Goal: Find specific page/section: Find specific page/section

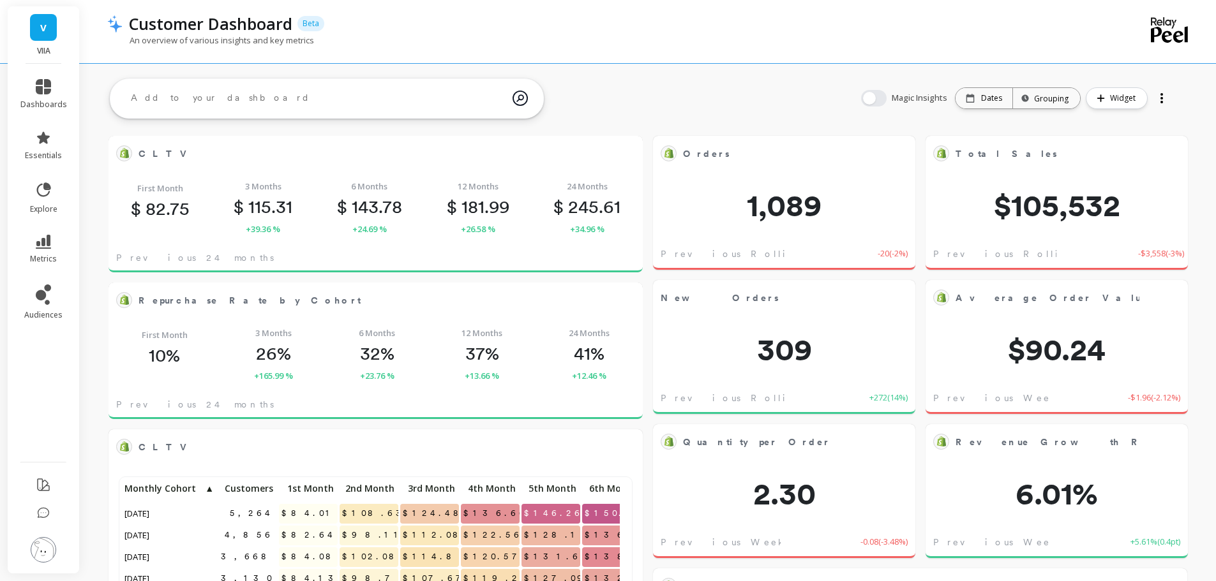
scroll to position [341, 488]
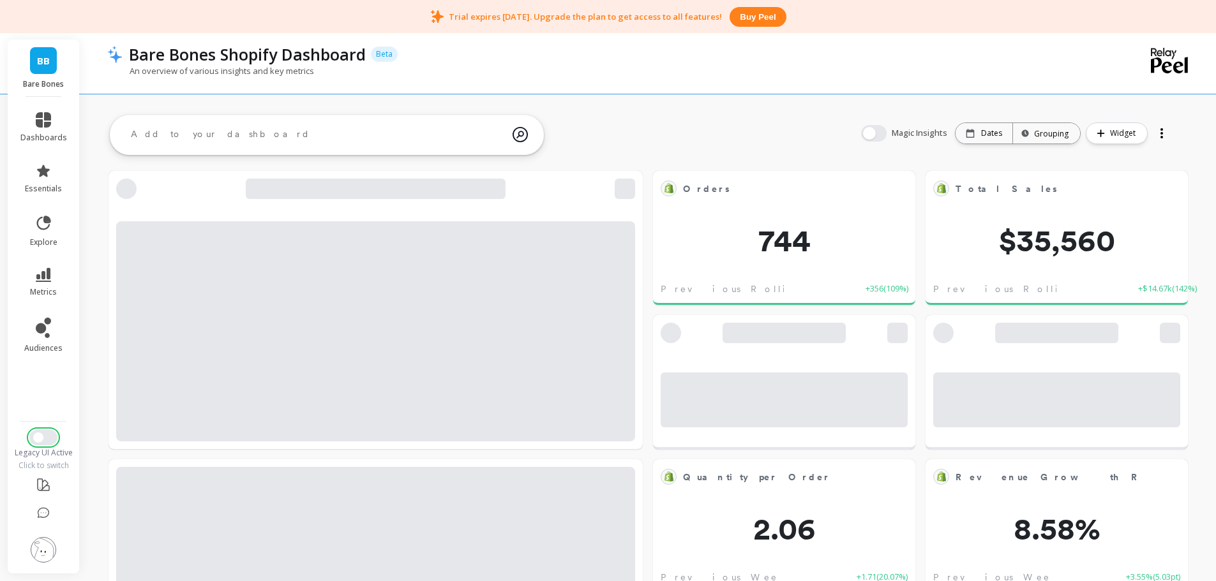
click at [39, 439] on span "Switch to New UI" at bounding box center [38, 438] width 10 height 10
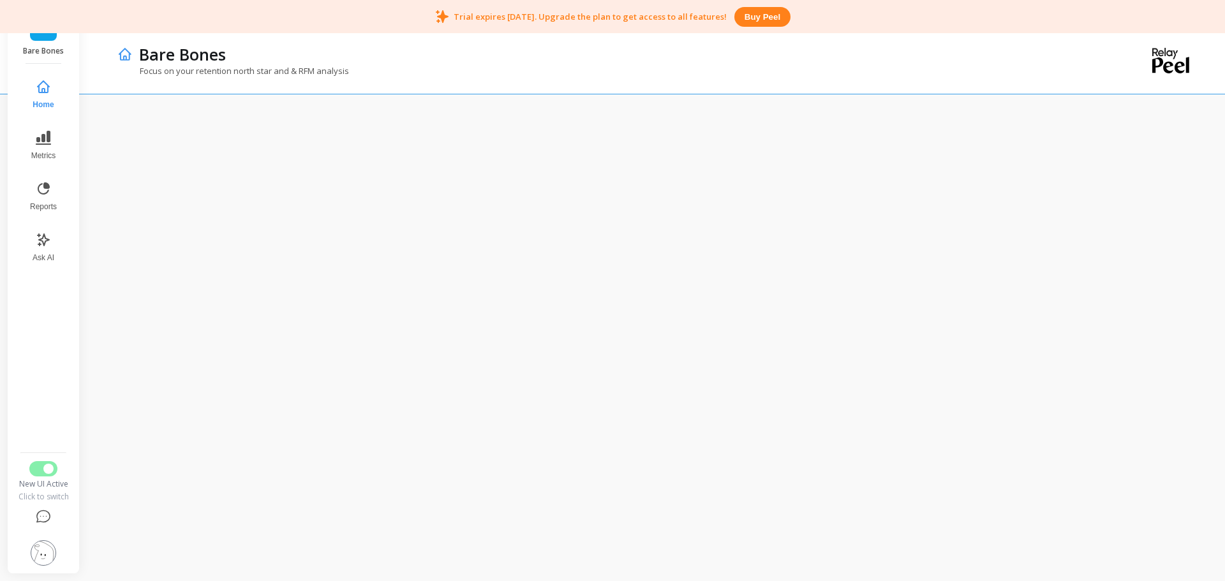
click at [43, 47] on p "Bare Bones" at bounding box center [43, 51] width 47 height 10
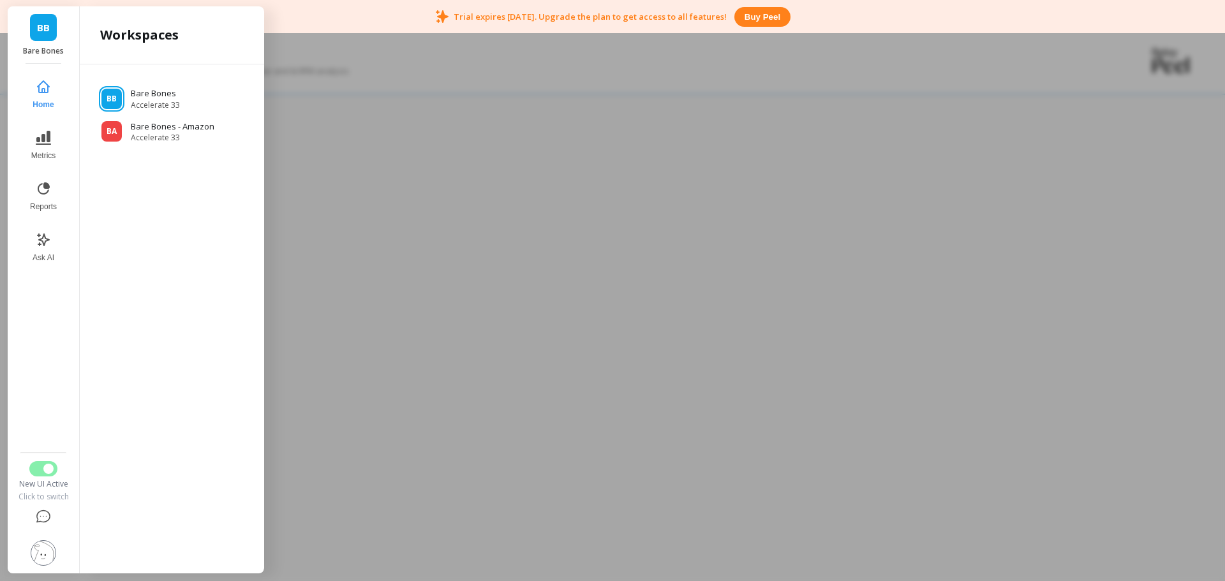
click at [525, 47] on div at bounding box center [612, 290] width 1225 height 581
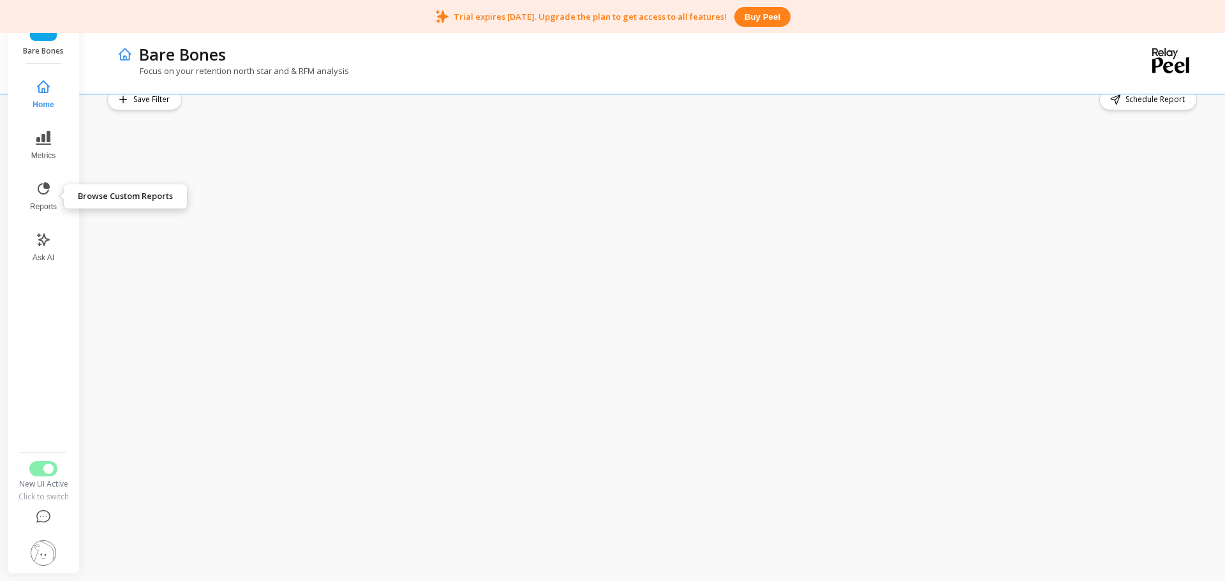
click at [44, 198] on button "Reports" at bounding box center [43, 197] width 42 height 46
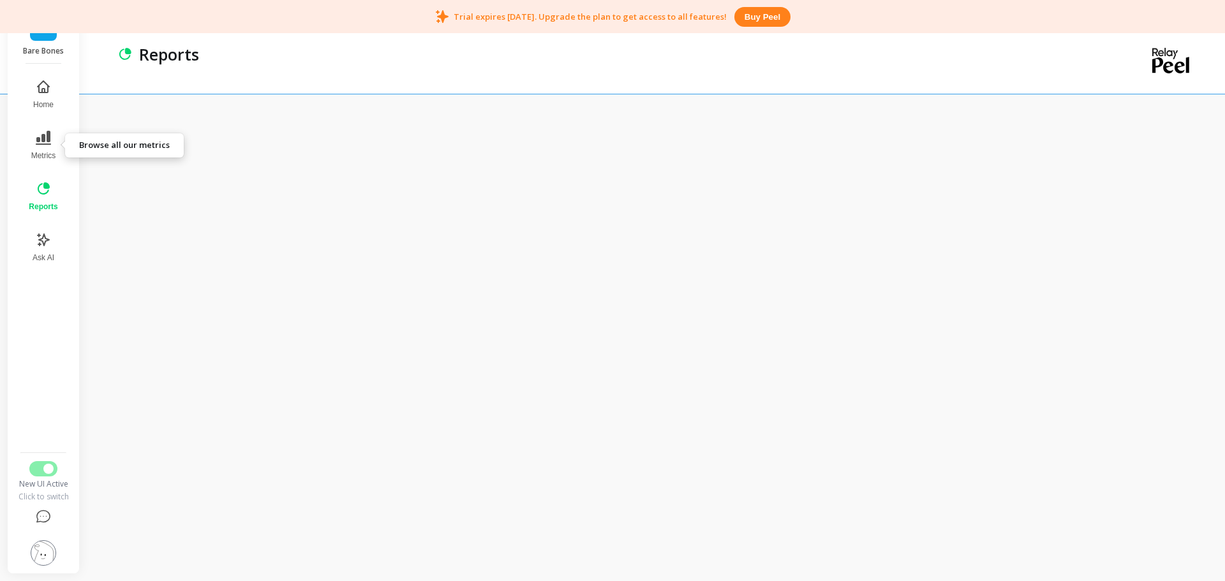
drag, startPoint x: 46, startPoint y: 144, endPoint x: 56, endPoint y: 140, distance: 10.9
click at [46, 144] on icon at bounding box center [43, 138] width 15 height 14
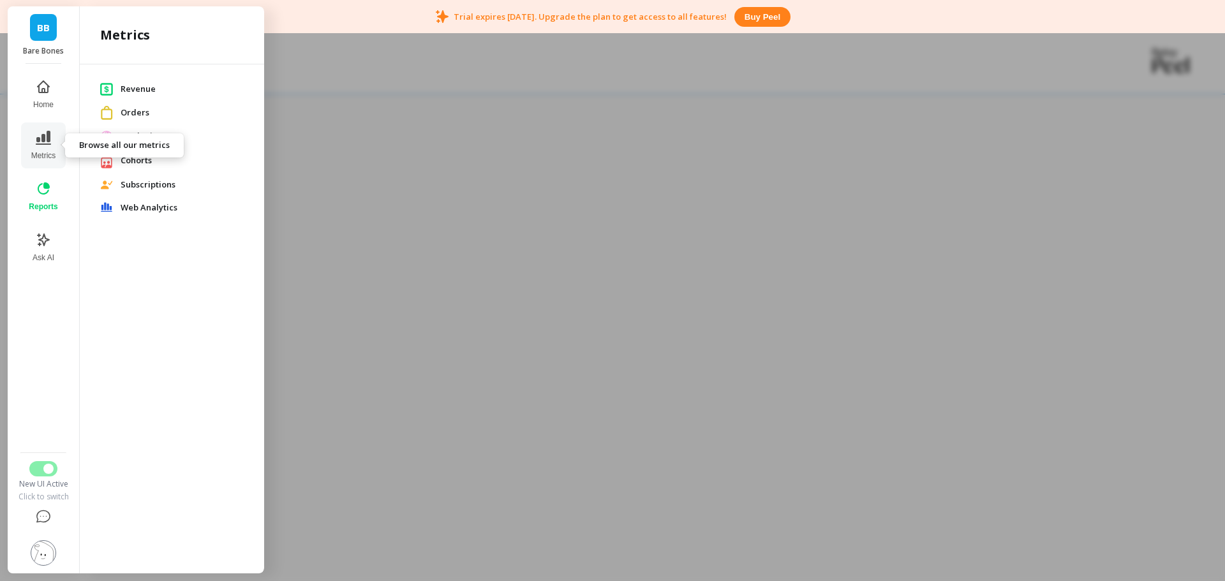
click at [38, 146] on button "Metrics" at bounding box center [43, 146] width 44 height 46
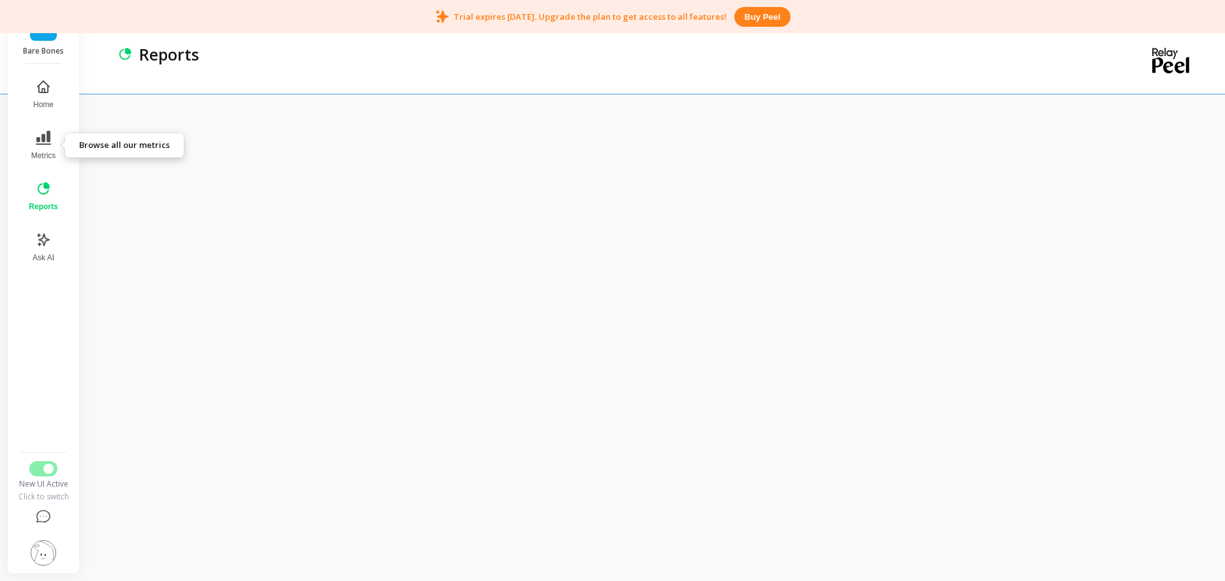
click at [42, 135] on icon at bounding box center [43, 138] width 15 height 14
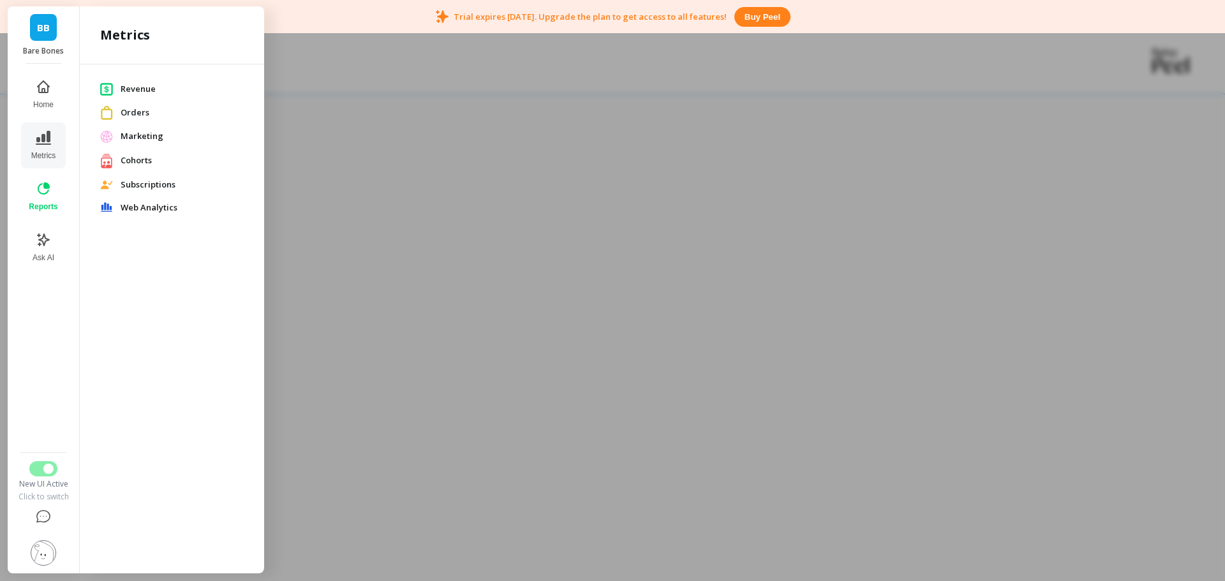
click at [136, 90] on span "Revenue" at bounding box center [182, 89] width 123 height 13
